Goal: Navigation & Orientation: Find specific page/section

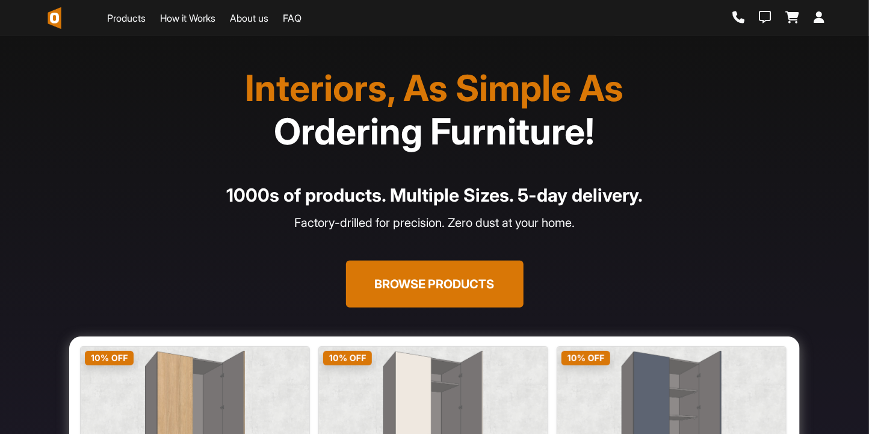
click at [128, 22] on link "Products" at bounding box center [126, 18] width 39 height 14
